Goal: Navigation & Orientation: Find specific page/section

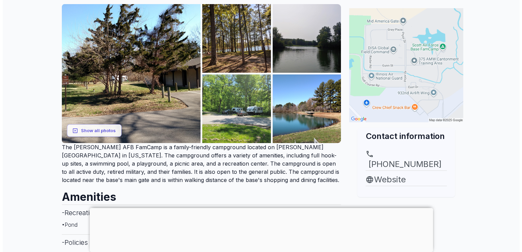
scroll to position [137, 0]
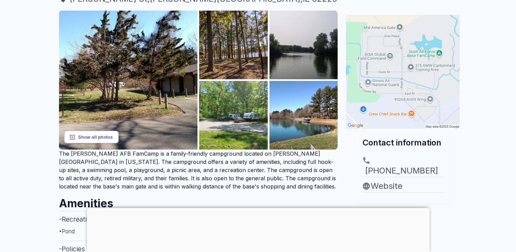
click at [94, 131] on button "Show all photos" at bounding box center [91, 137] width 55 height 13
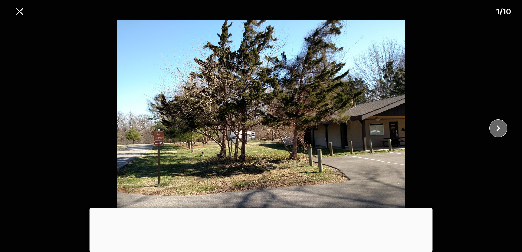
click at [497, 130] on icon "close" at bounding box center [498, 128] width 4 height 6
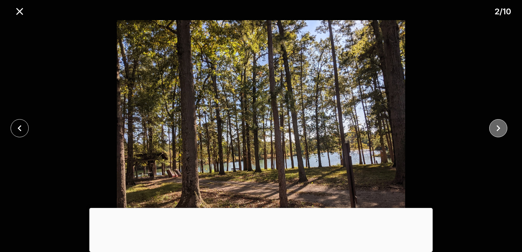
click at [497, 130] on icon "close" at bounding box center [498, 128] width 4 height 6
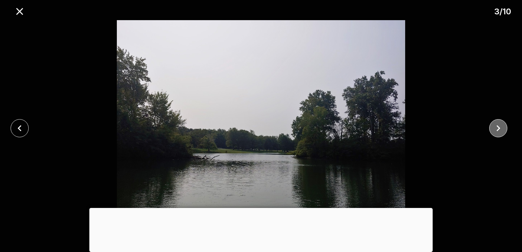
click at [497, 130] on icon "close" at bounding box center [498, 128] width 12 height 12
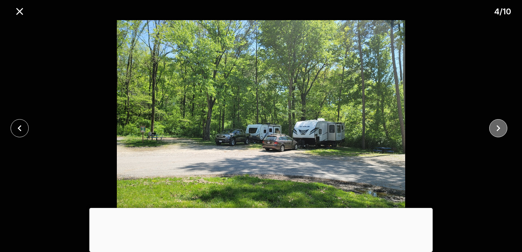
click at [497, 131] on icon "close" at bounding box center [498, 128] width 12 height 12
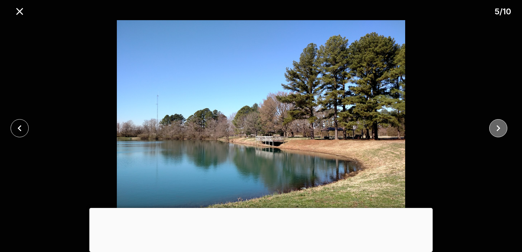
click at [497, 131] on icon "close" at bounding box center [498, 128] width 12 height 12
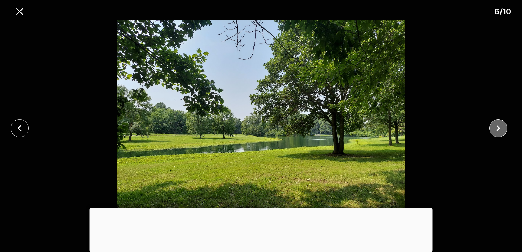
click at [498, 131] on icon "close" at bounding box center [498, 128] width 12 height 12
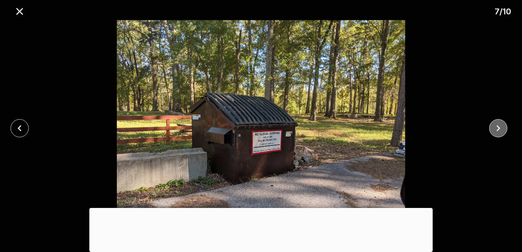
click at [499, 130] on icon "close" at bounding box center [498, 128] width 12 height 12
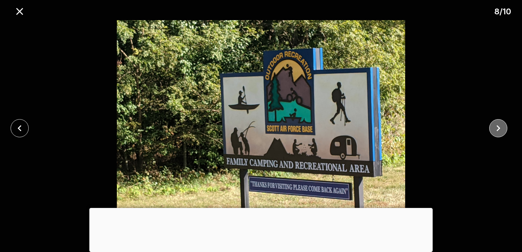
click at [500, 129] on icon "close" at bounding box center [498, 128] width 12 height 12
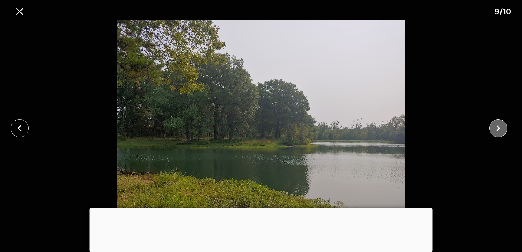
click at [500, 129] on icon "close" at bounding box center [498, 128] width 12 height 12
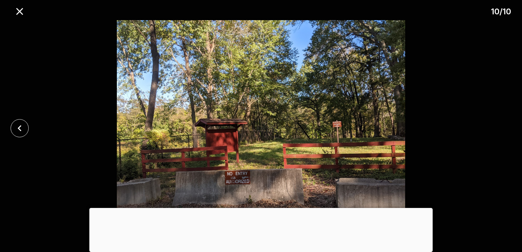
click at [500, 129] on div at bounding box center [261, 128] width 522 height 216
click at [260, 208] on div at bounding box center [260, 208] width 343 height 0
